Goal: Book appointment/travel/reservation

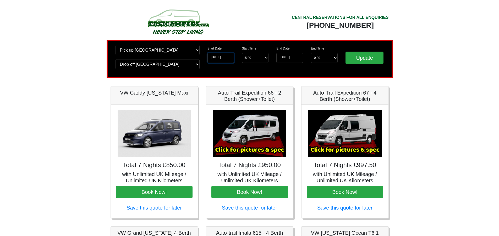
click at [224, 58] on input "[DATE]" at bounding box center [220, 58] width 27 height 10
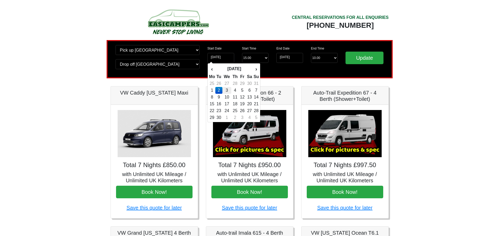
click at [227, 91] on td "3" at bounding box center [226, 90] width 9 height 7
type input "[DATE]"
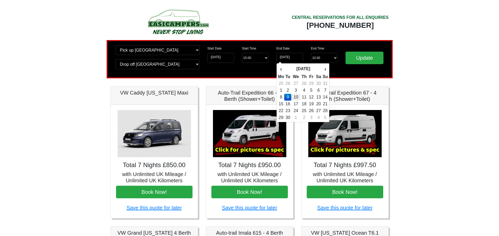
click at [298, 94] on td "10" at bounding box center [295, 97] width 9 height 7
type input "[DATE]"
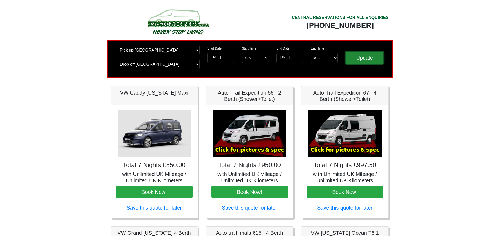
click at [369, 60] on input "Update" at bounding box center [364, 58] width 38 height 13
click at [360, 57] on input "Update" at bounding box center [364, 58] width 38 height 13
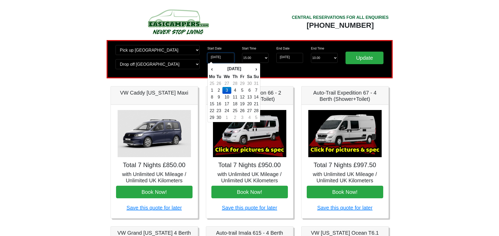
click at [229, 57] on input "[DATE]" at bounding box center [220, 58] width 27 height 10
click at [227, 96] on td "10" at bounding box center [226, 97] width 9 height 7
type input "[DATE]"
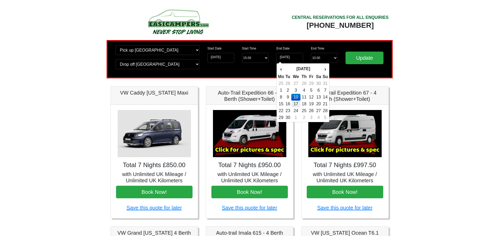
click at [294, 102] on td "17" at bounding box center [295, 104] width 9 height 7
type input "17-09-2025"
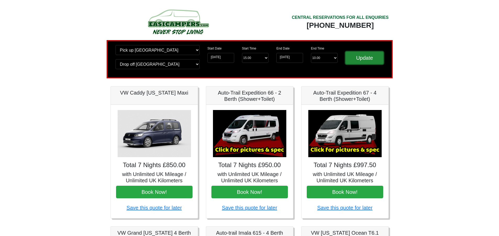
click at [351, 58] on input "Update" at bounding box center [364, 58] width 38 height 13
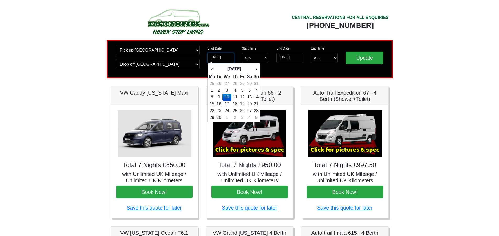
click at [215, 58] on input "[DATE]" at bounding box center [220, 58] width 27 height 10
click at [254, 66] on th "›" at bounding box center [256, 68] width 6 height 9
click at [249, 90] on td "11" at bounding box center [250, 90] width 8 height 7
type input "11-10-2025"
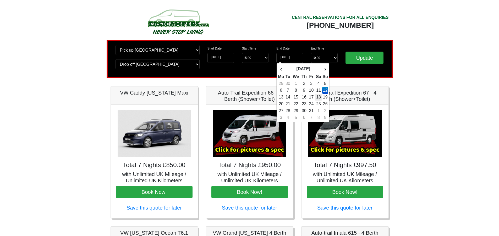
click at [321, 95] on td "18" at bounding box center [319, 97] width 8 height 7
type input "[DATE]"
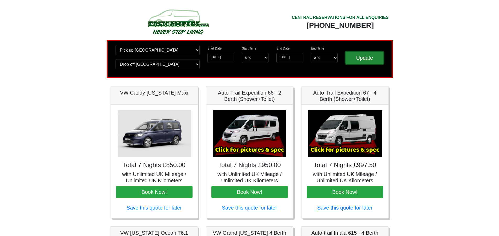
click at [357, 58] on input "Update" at bounding box center [364, 58] width 38 height 13
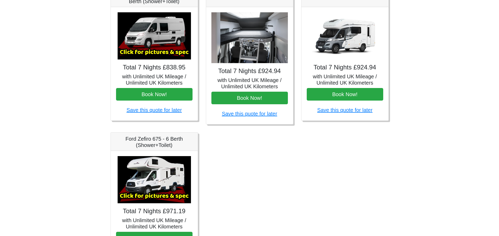
scroll to position [287, 0]
